Goal: Information Seeking & Learning: Check status

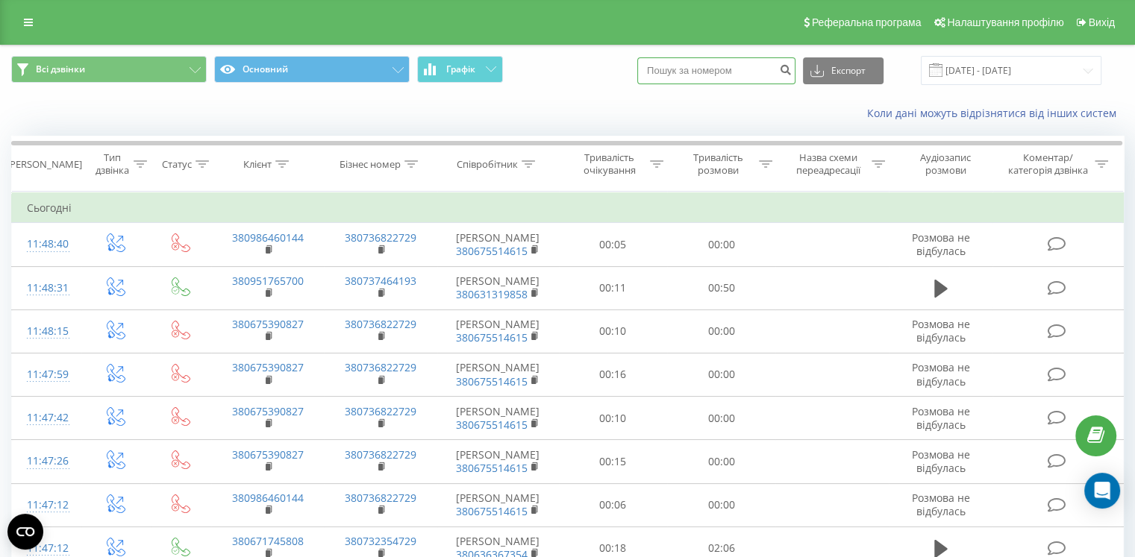
click at [713, 66] on input at bounding box center [716, 70] width 158 height 27
type input "0951478043"
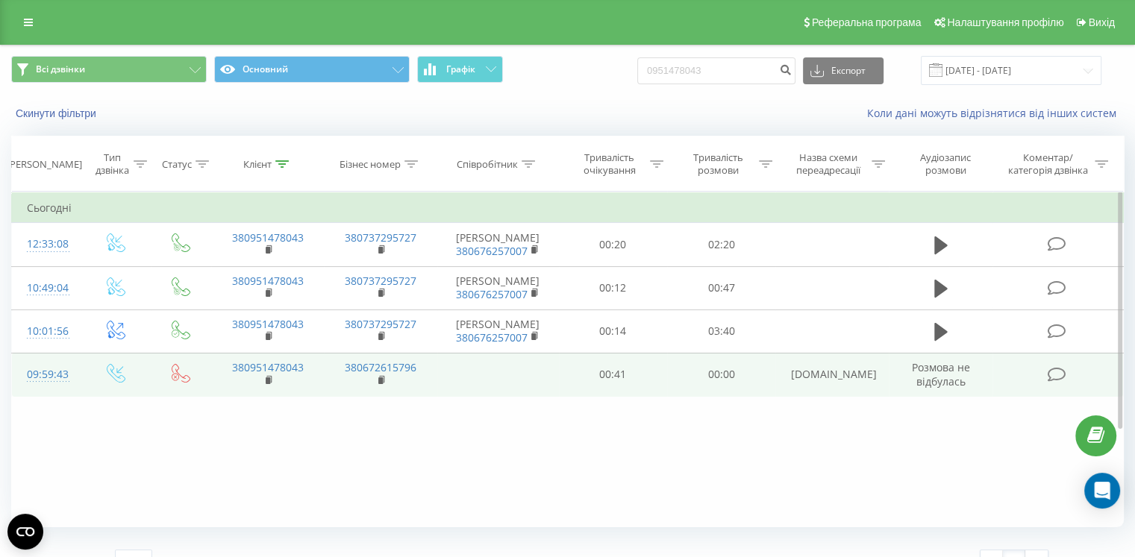
click at [40, 390] on div "09:59:43" at bounding box center [47, 374] width 40 height 29
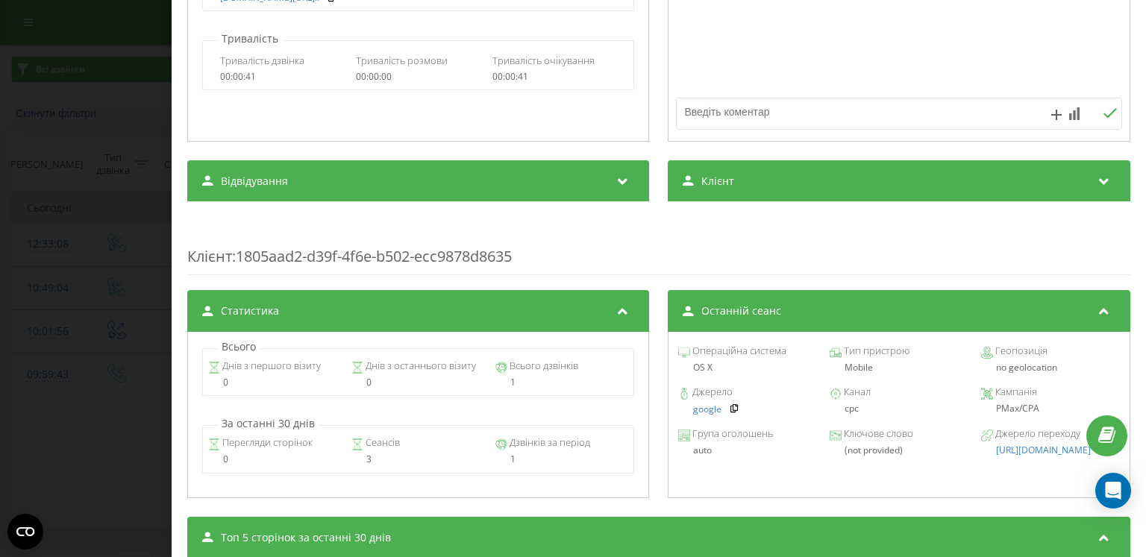
scroll to position [546, 0]
